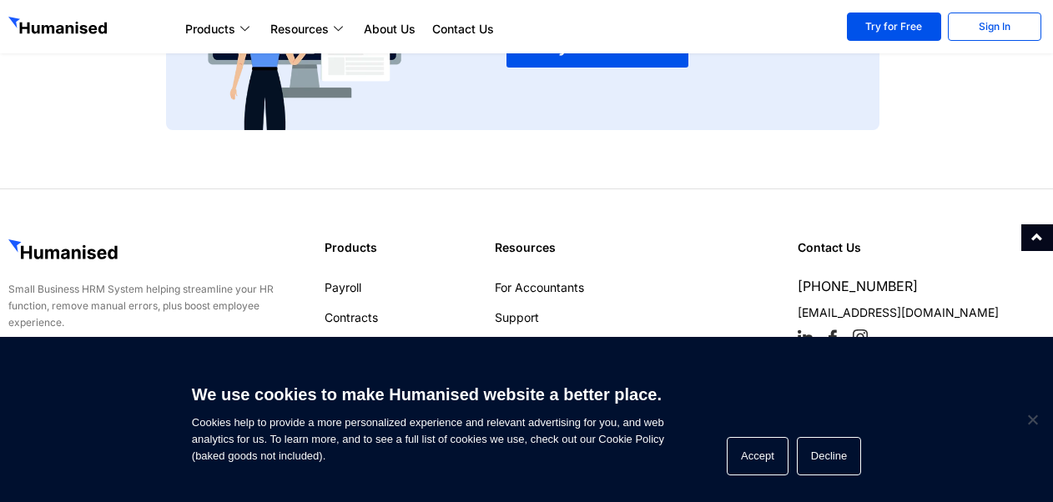
scroll to position [2741, 0]
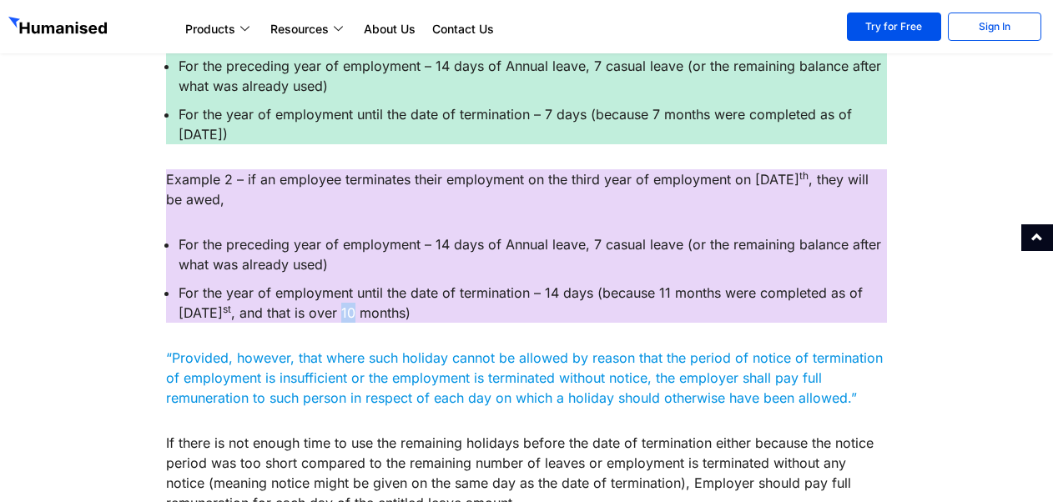
scroll to position [1548, 0]
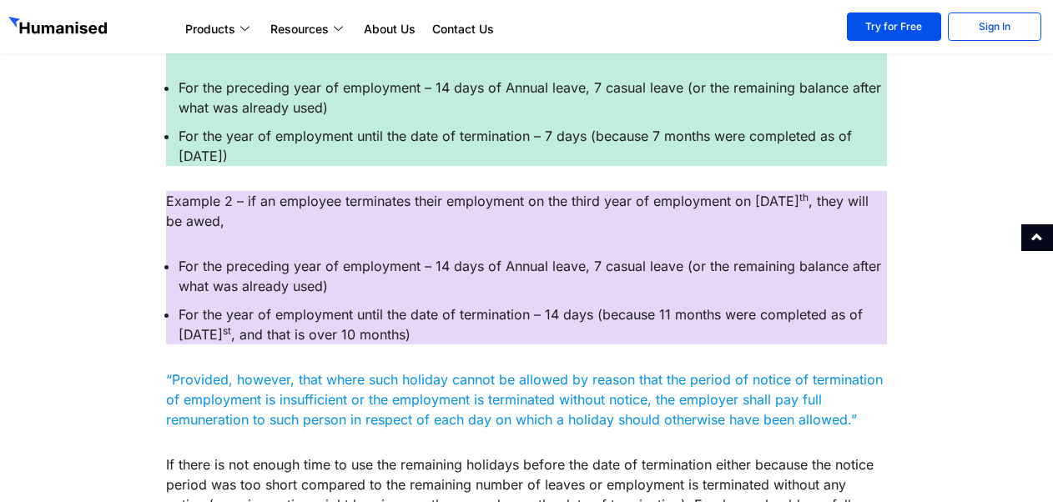
click at [423, 337] on li "For the year of employment until the date of termination – 14 days (because 11 …" at bounding box center [532, 325] width 707 height 40
drag, startPoint x: 442, startPoint y: 326, endPoint x: 167, endPoint y: 316, distance: 275.5
click at [179, 316] on li "For the year of employment until the date of termination – 14 days (because 11 …" at bounding box center [532, 325] width 707 height 40
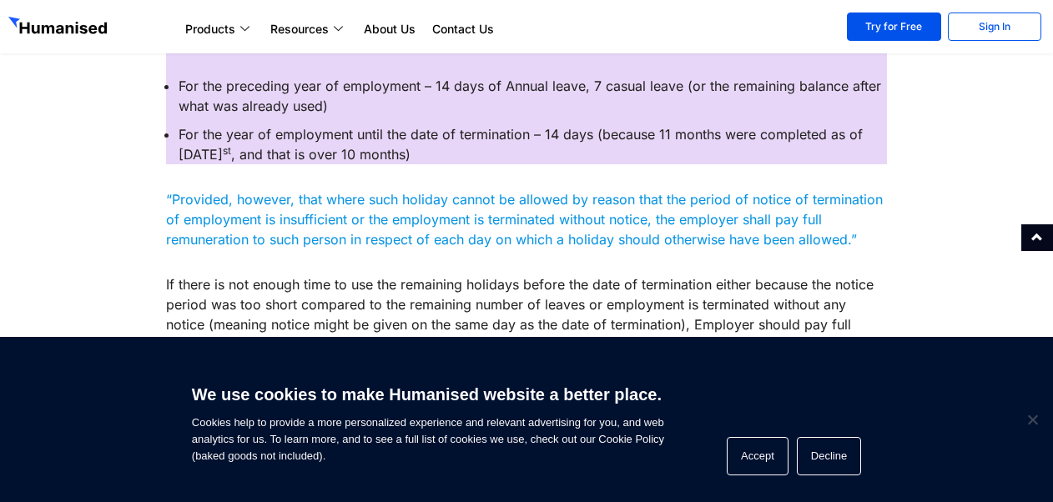
scroll to position [1632, 0]
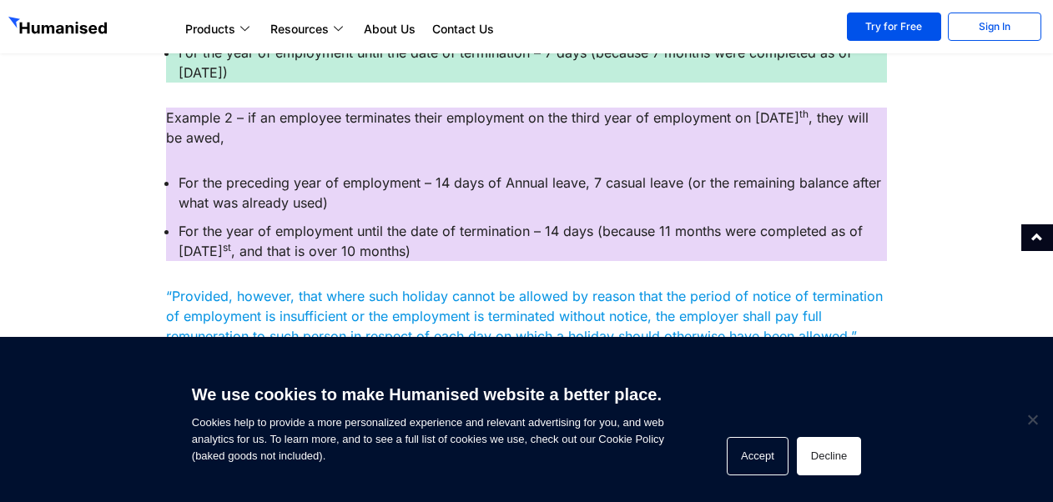
click at [825, 461] on button "Decline" at bounding box center [829, 456] width 64 height 38
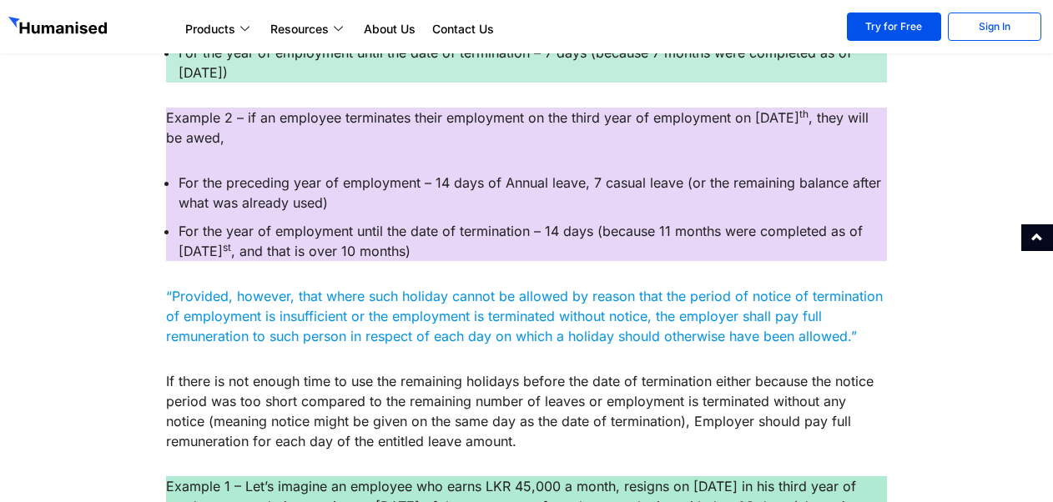
click at [611, 259] on li "For the year of employment until the date of termination – 14 days (because 11 …" at bounding box center [532, 241] width 707 height 40
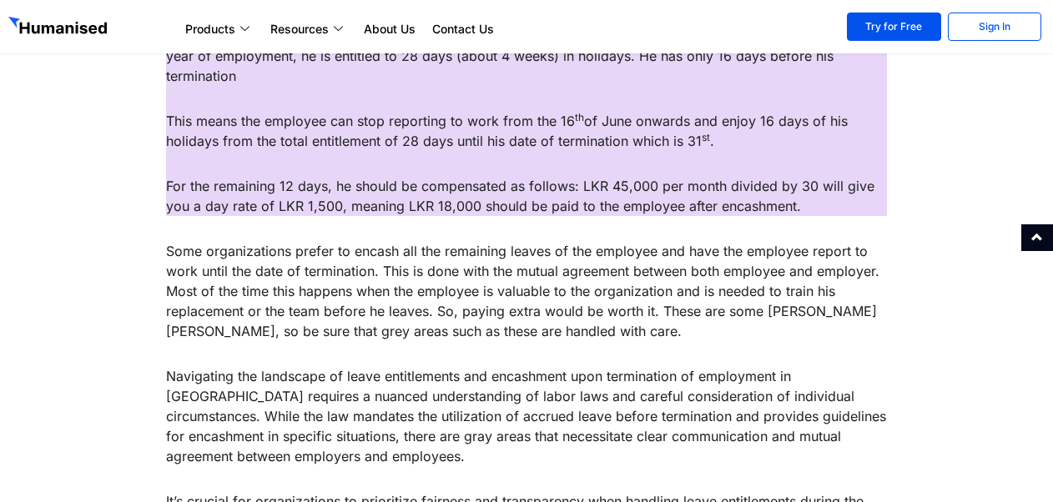
scroll to position [853, 0]
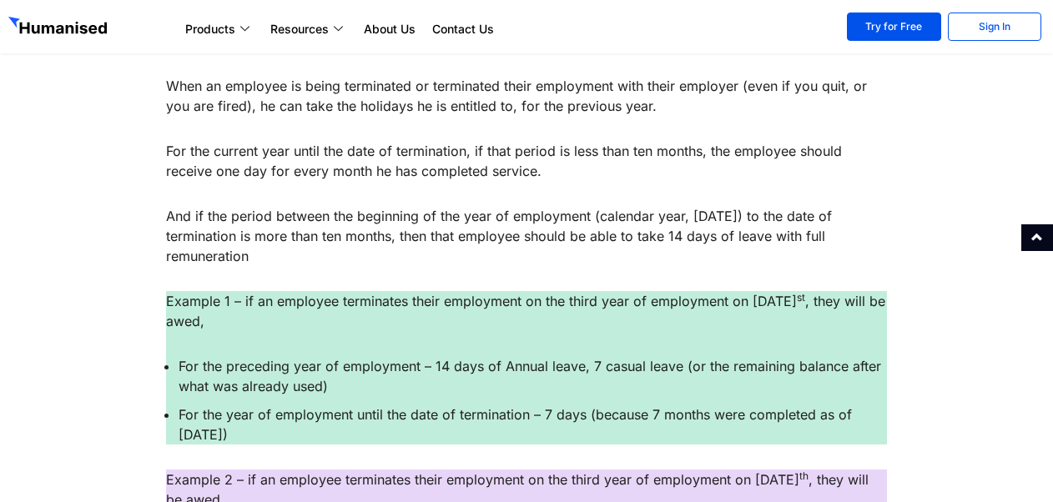
scroll to position [936, 0]
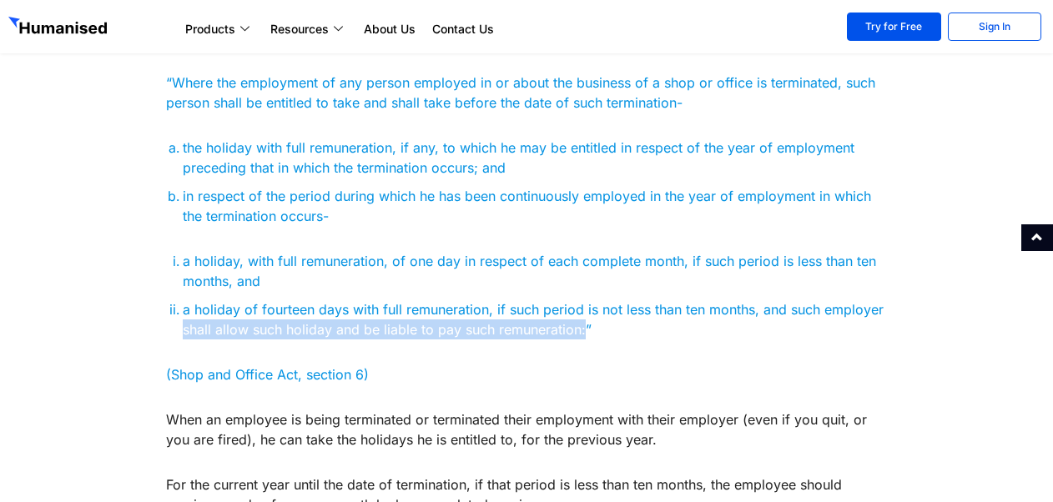
drag, startPoint x: 185, startPoint y: 329, endPoint x: 582, endPoint y: 334, distance: 397.2
click at [582, 334] on li "a holiday of fourteen days with full remuneration, if such period is not less t…" at bounding box center [534, 320] width 703 height 40
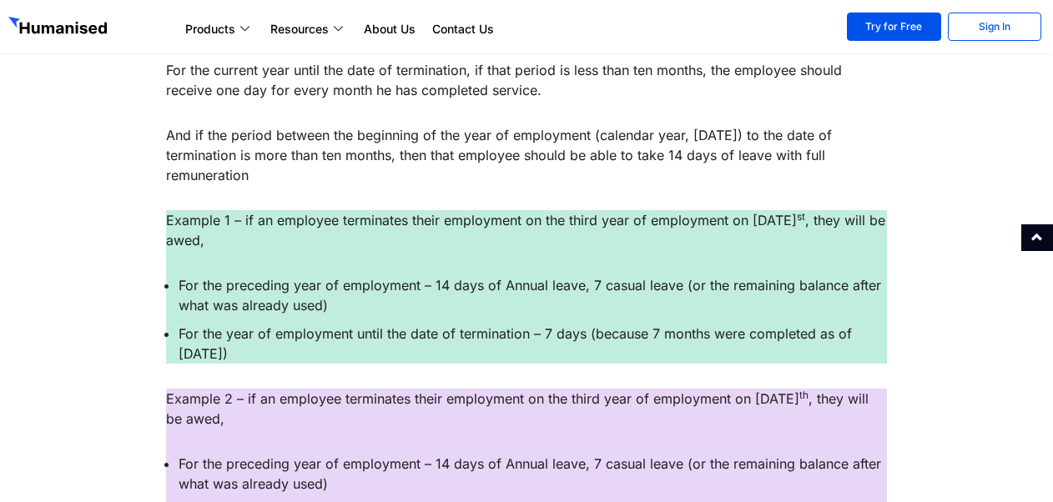
scroll to position [1353, 0]
